Goal: Find contact information: Find contact information

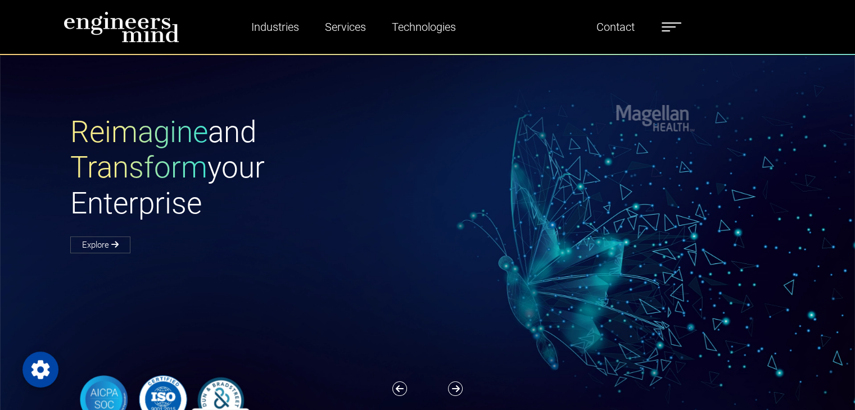
click at [677, 31] on label at bounding box center [672, 27] width 20 height 15
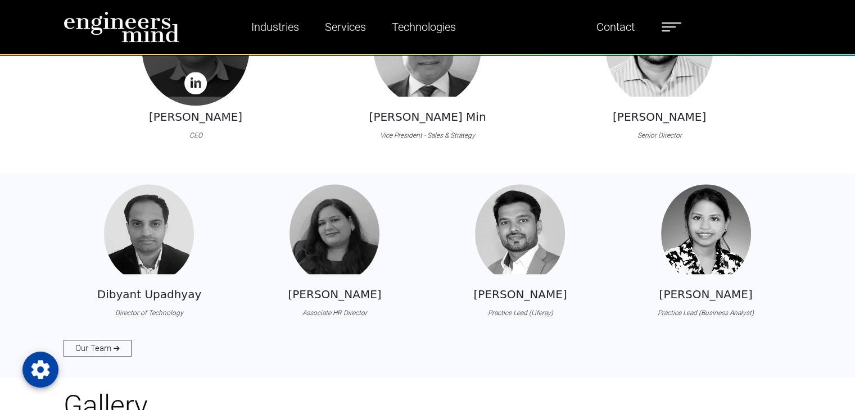
scroll to position [1068, 0]
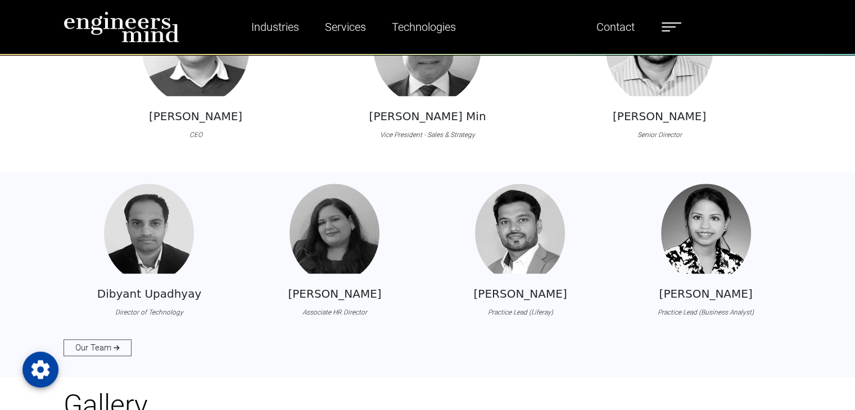
click at [668, 30] on span at bounding box center [666, 30] width 8 height 1
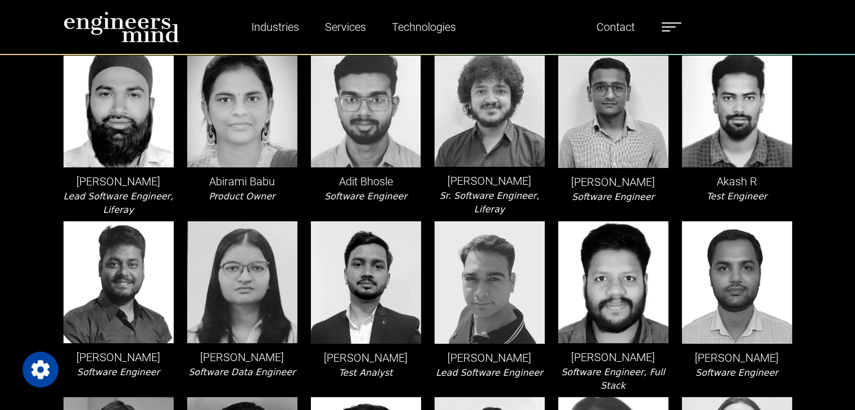
scroll to position [169, 0]
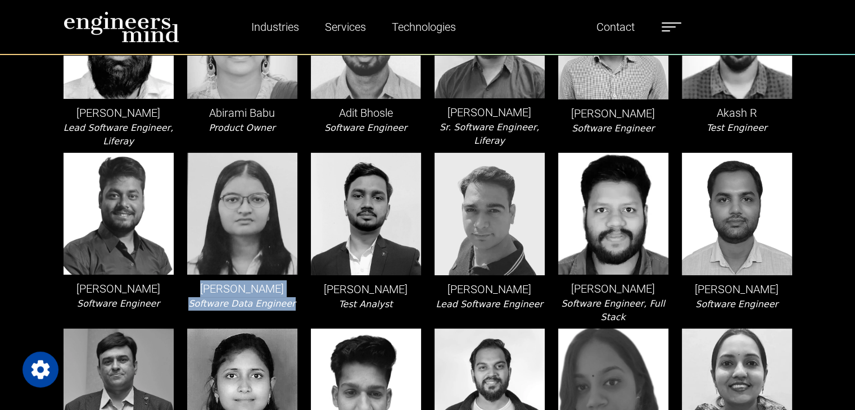
drag, startPoint x: 205, startPoint y: 286, endPoint x: 300, endPoint y: 309, distance: 97.7
click at [300, 309] on div "Akshita Saxena Software Data Engineer" at bounding box center [242, 238] width 124 height 171
click at [368, 289] on p "Aman Kumar Pundhir" at bounding box center [366, 289] width 110 height 17
click at [484, 297] on p "Amit Joshi" at bounding box center [489, 289] width 110 height 17
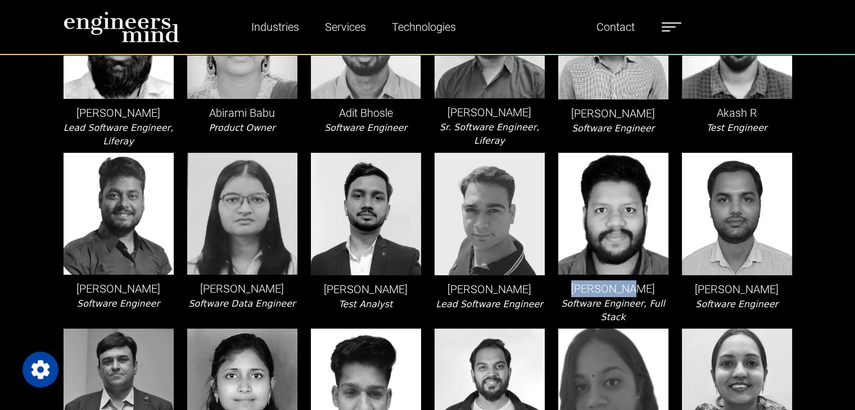
drag, startPoint x: 585, startPoint y: 288, endPoint x: 654, endPoint y: 293, distance: 69.3
click at [654, 293] on p "Amit Nahak" at bounding box center [613, 288] width 110 height 17
drag, startPoint x: 705, startPoint y: 293, endPoint x: 777, endPoint y: 294, distance: 71.4
click at [777, 294] on p "Amit Tiwari" at bounding box center [737, 289] width 110 height 17
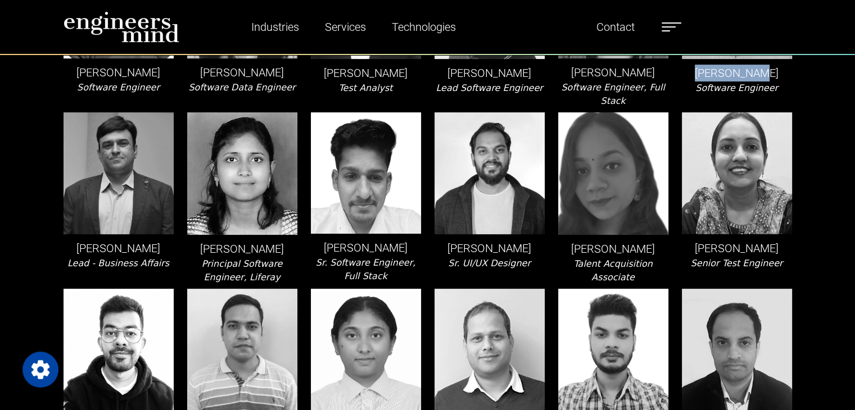
scroll to position [393, 0]
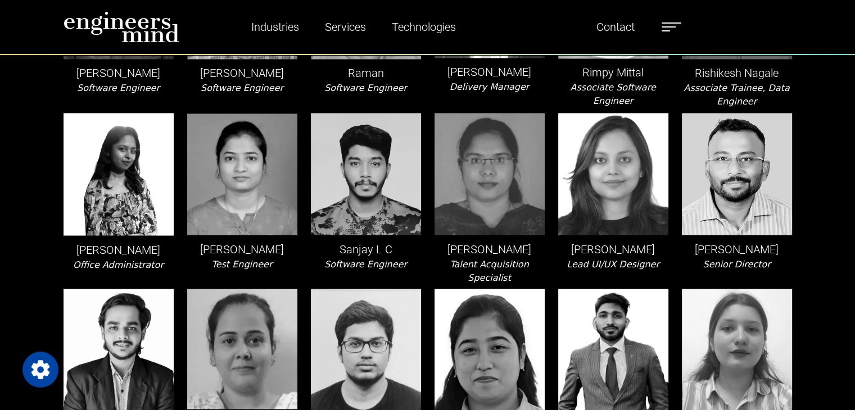
scroll to position [1967, 0]
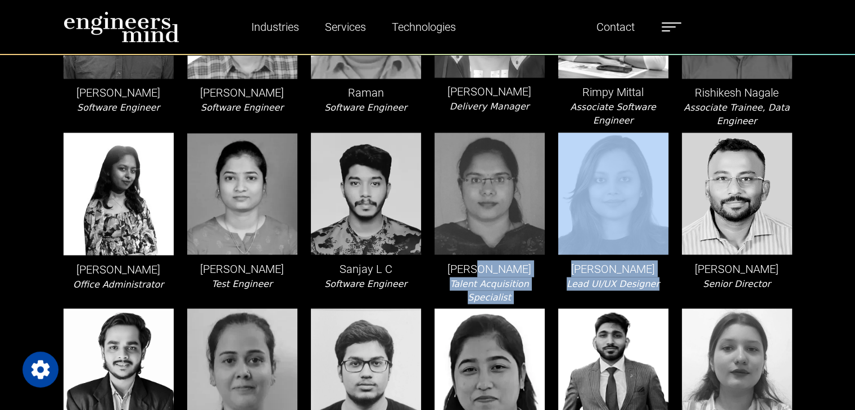
drag, startPoint x: 659, startPoint y: 253, endPoint x: 476, endPoint y: 227, distance: 184.6
click at [606, 260] on p "Saswati Banerjee" at bounding box center [613, 268] width 110 height 17
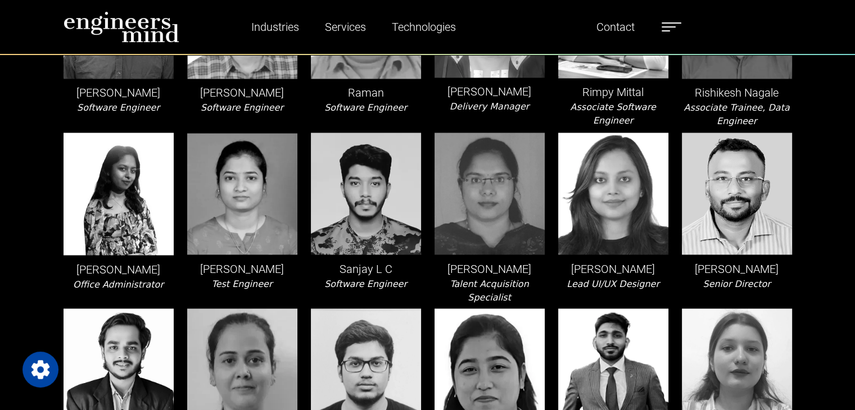
drag, startPoint x: 571, startPoint y: 237, endPoint x: 659, endPoint y: 238, distance: 88.3
click at [659, 260] on p "Saswati Banerjee" at bounding box center [613, 268] width 110 height 17
copy p "Saswati Banerjee"
